Goal: Information Seeking & Learning: Learn about a topic

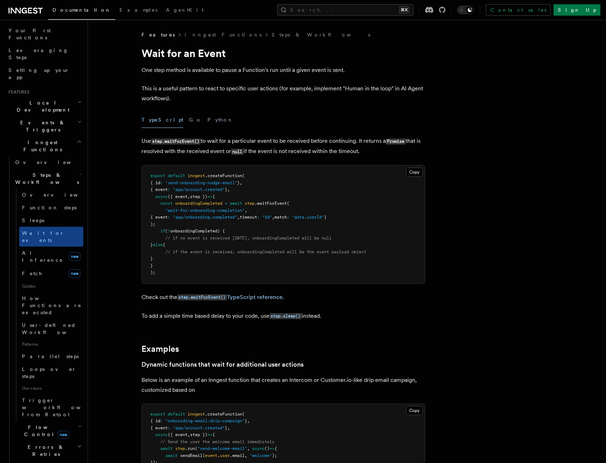
scroll to position [79, 0]
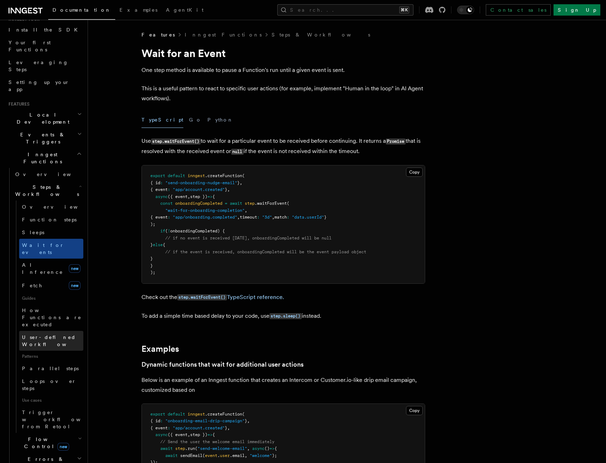
click at [58, 331] on link "User-defined Workflows" at bounding box center [51, 341] width 64 height 20
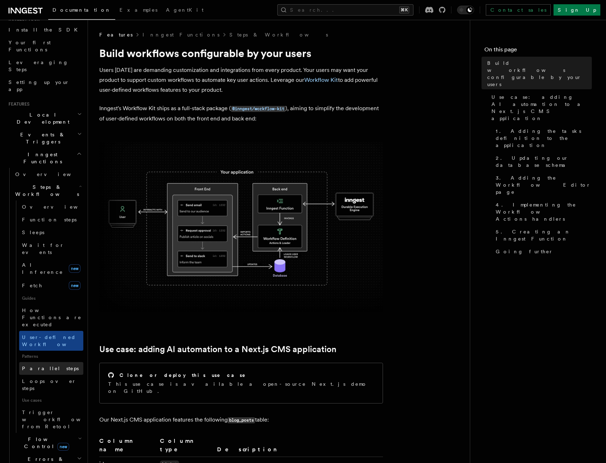
click at [54, 362] on link "Parallel steps" at bounding box center [51, 368] width 64 height 13
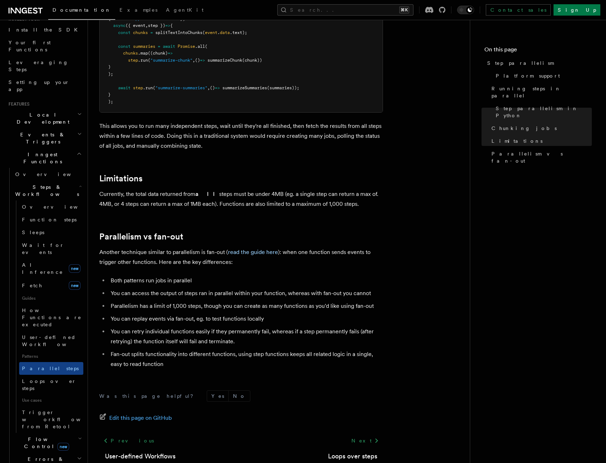
scroll to position [1139, 0]
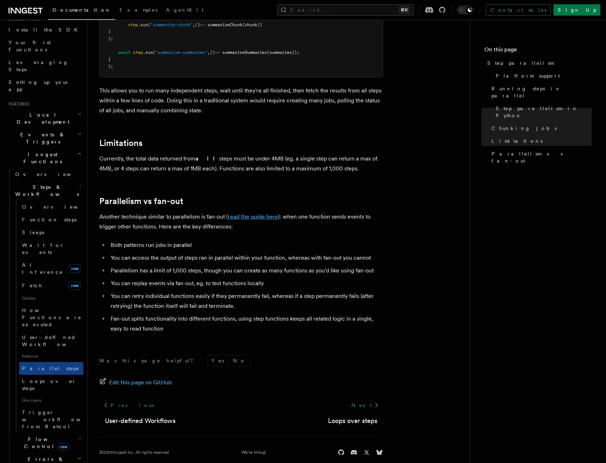
click at [255, 213] on link "read the guide here" at bounding box center [253, 216] width 50 height 7
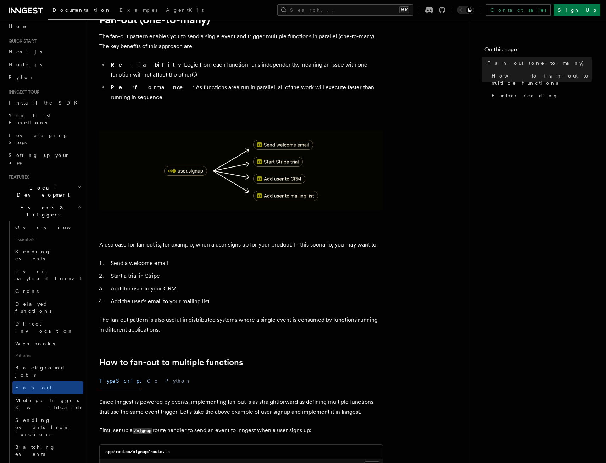
scroll to position [59, 0]
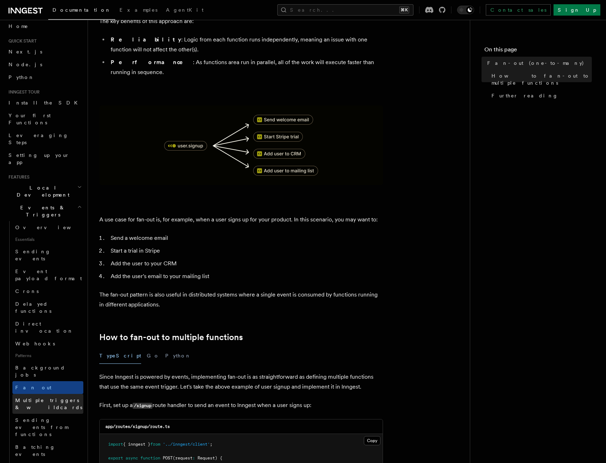
click at [38, 398] on span "Multiple triggers & wildcards" at bounding box center [48, 404] width 67 height 13
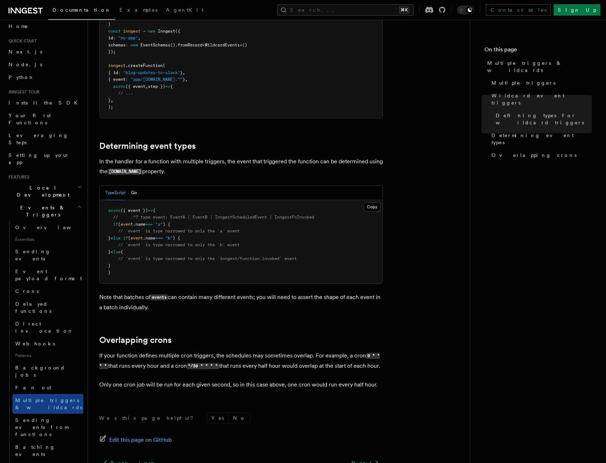
scroll to position [563, 0]
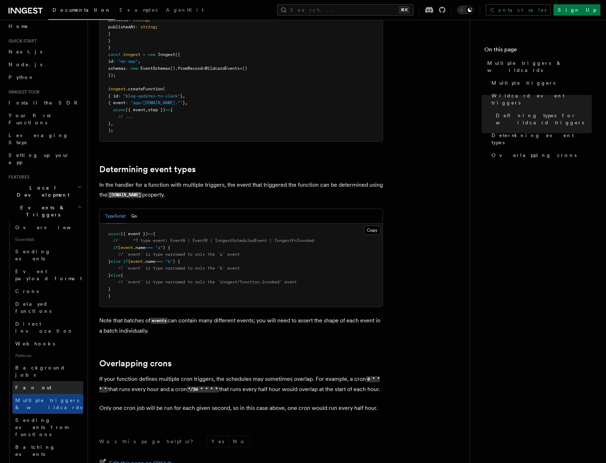
click at [29, 385] on span "Fan out" at bounding box center [33, 388] width 36 height 6
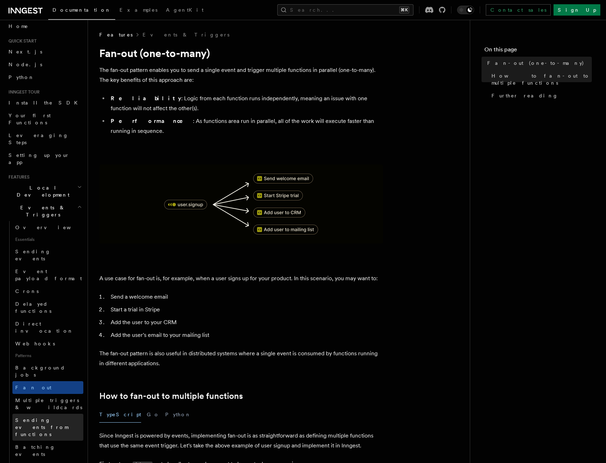
click at [44, 417] on span "Sending events from functions" at bounding box center [49, 427] width 68 height 21
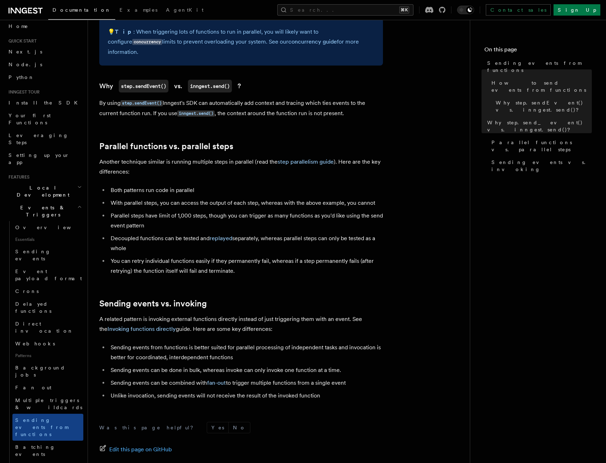
scroll to position [747, 0]
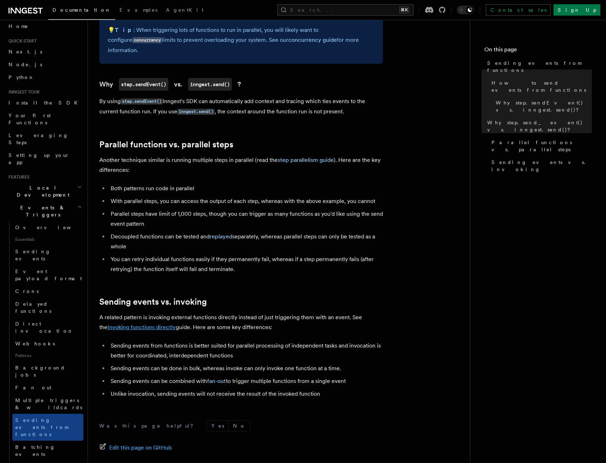
click at [138, 324] on link "Invoking functions directly" at bounding box center [141, 327] width 68 height 7
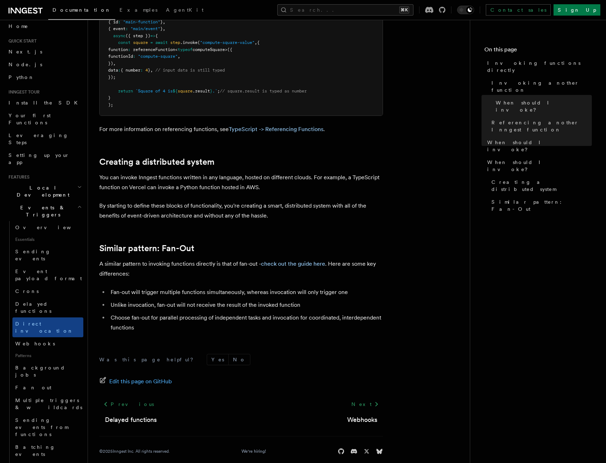
scroll to position [841, 0]
